Goal: Find specific page/section: Find specific page/section

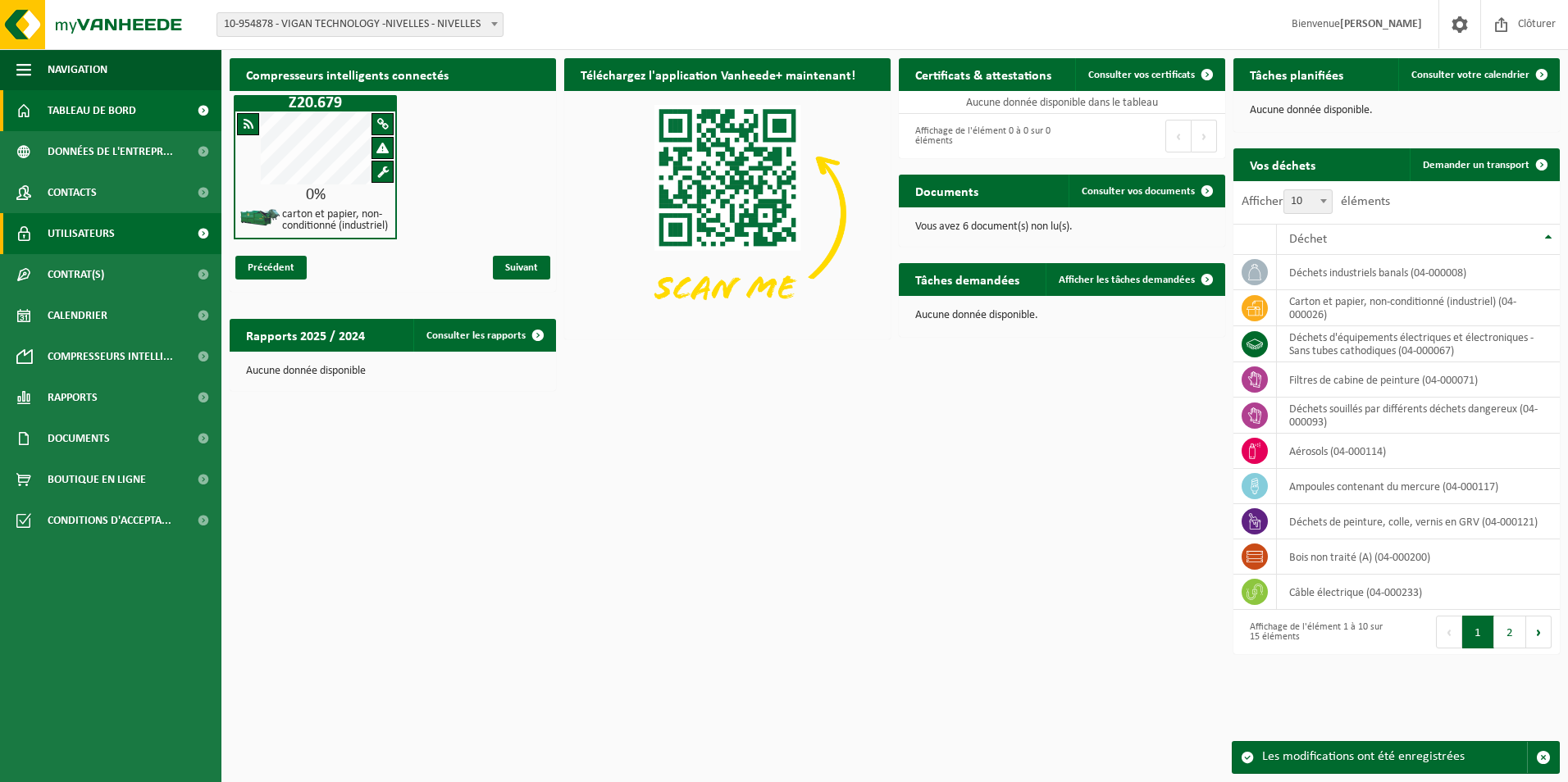
click at [53, 230] on span "Utilisateurs" at bounding box center [80, 233] width 67 height 41
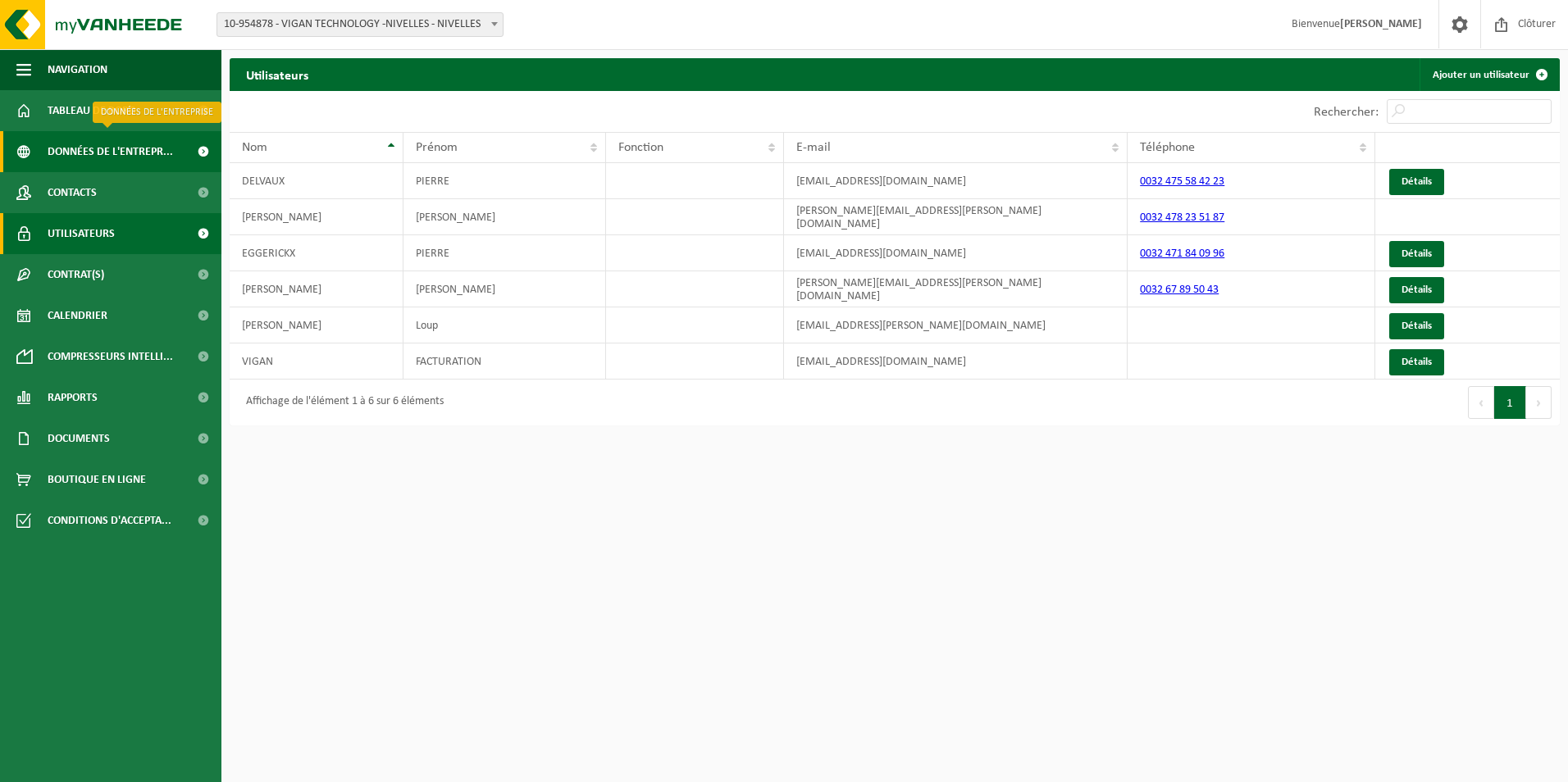
click at [122, 147] on span "Données de l'entrepr..." at bounding box center [109, 151] width 125 height 41
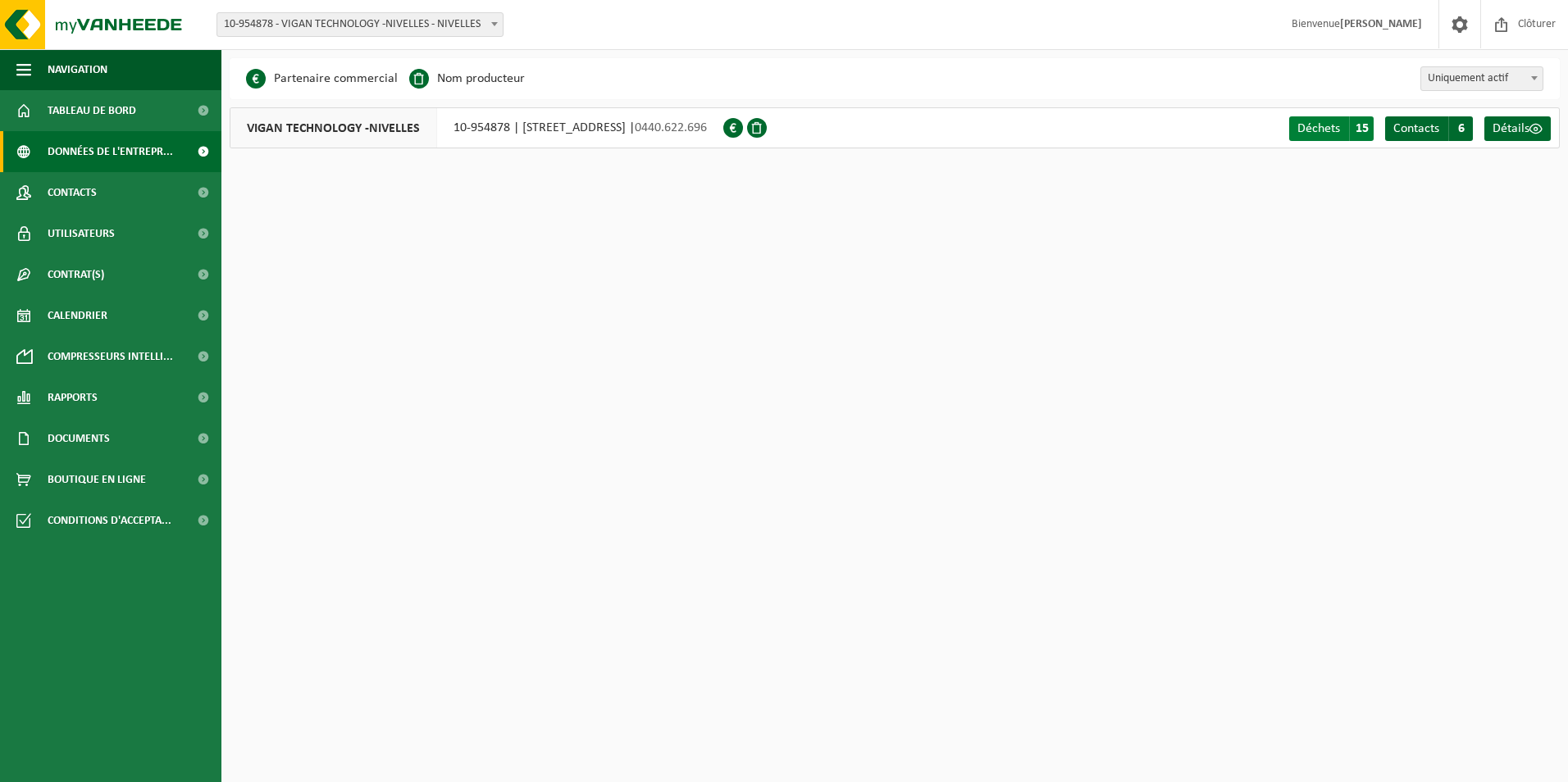
click at [1320, 129] on span "Déchets" at bounding box center [1318, 128] width 42 height 13
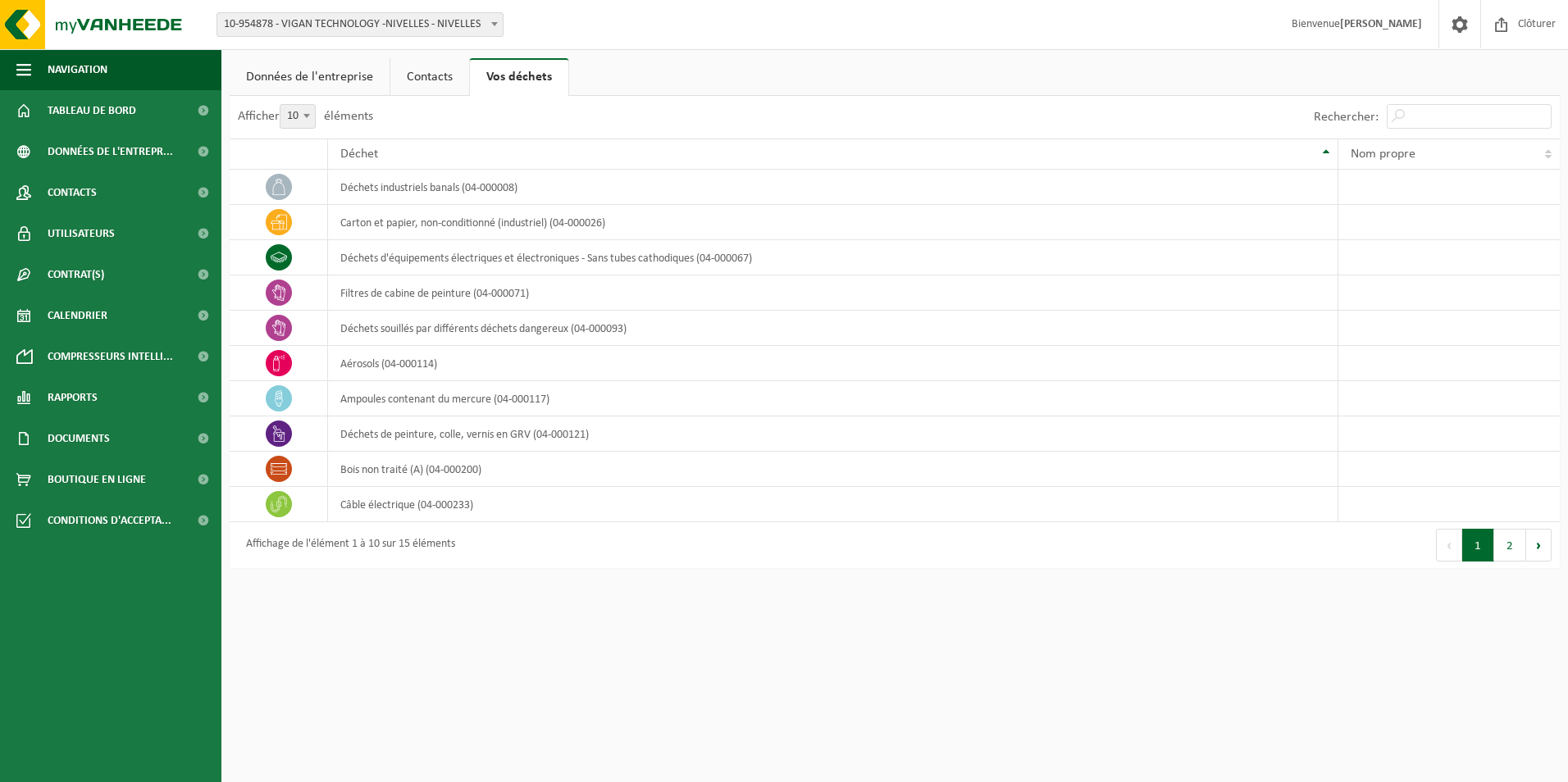
click at [1507, 552] on button "2" at bounding box center [1510, 545] width 32 height 33
